Goal: Navigation & Orientation: Find specific page/section

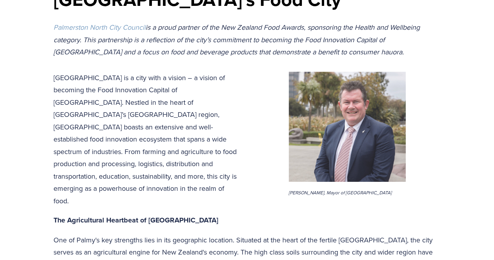
scroll to position [195, 0]
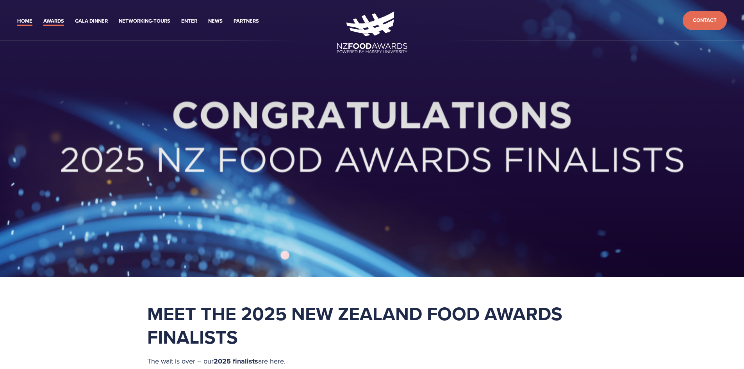
click at [57, 18] on link "Awards" at bounding box center [53, 21] width 21 height 9
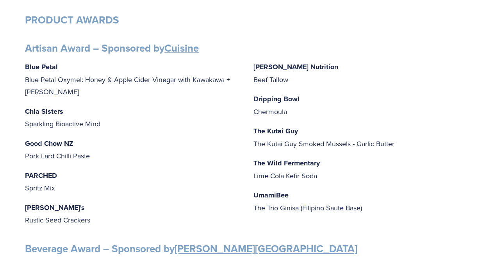
scroll to position [156, 0]
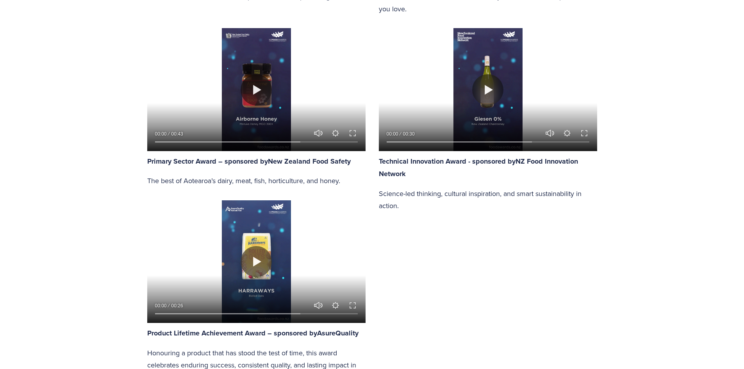
scroll to position [963, 0]
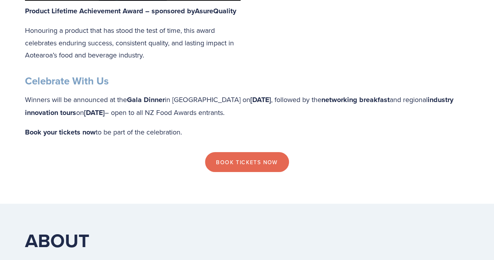
scroll to position [1446, 0]
